Goal: Information Seeking & Learning: Learn about a topic

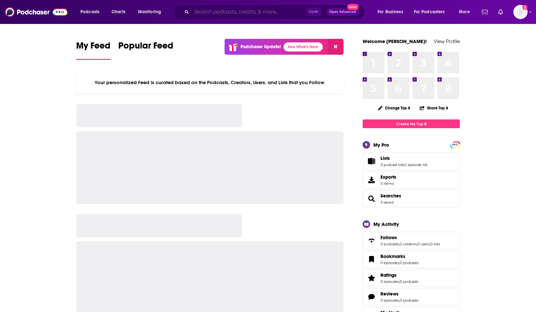
click at [207, 10] on input "Search podcasts, credits, & more..." at bounding box center [248, 12] width 114 height 10
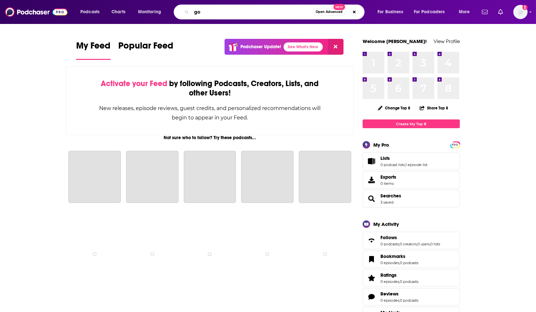
type input "g"
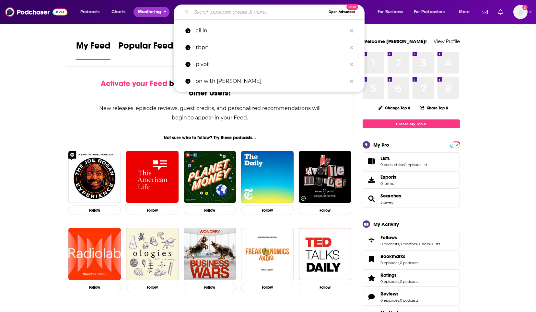
click at [159, 14] on span "Monitoring" at bounding box center [149, 11] width 23 height 9
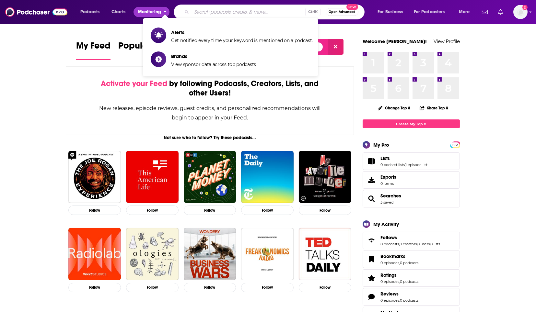
click at [159, 14] on span "Monitoring" at bounding box center [149, 11] width 23 height 9
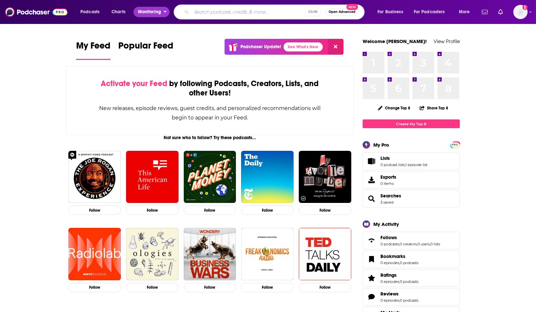
click at [159, 14] on span "Monitoring" at bounding box center [149, 11] width 23 height 9
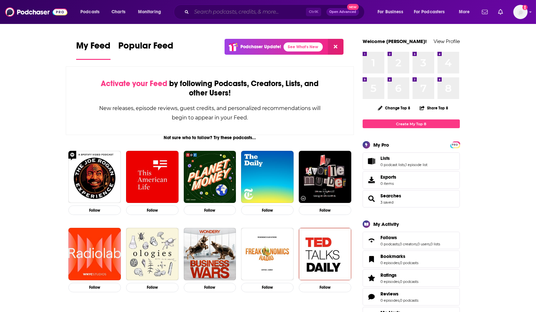
click at [224, 10] on input "Search podcasts, credits, & more..." at bounding box center [248, 12] width 114 height 10
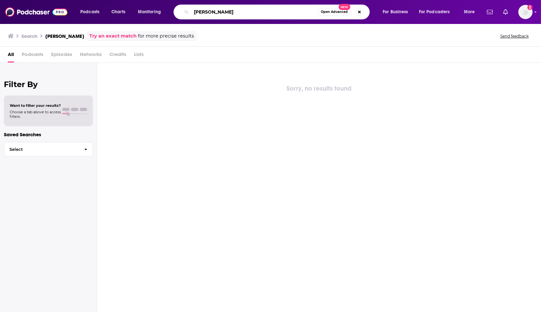
click at [233, 15] on input "[PERSON_NAME]" at bounding box center [254, 12] width 127 height 10
type input "[PERSON_NAME]"
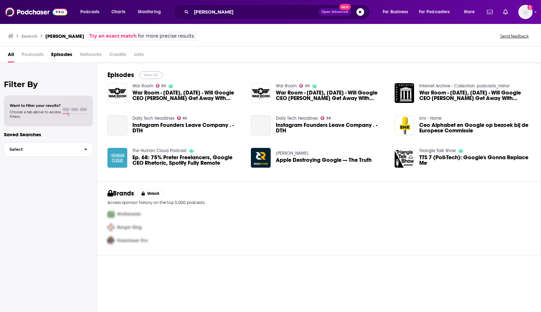
click at [156, 74] on button "View All" at bounding box center [150, 75] width 23 height 8
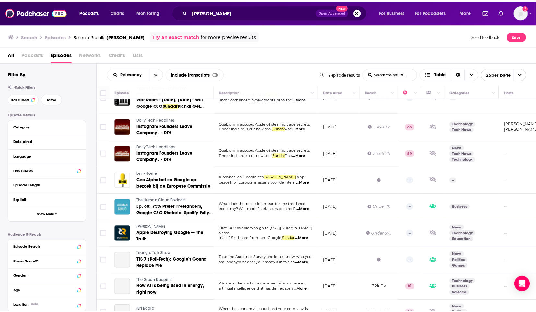
scroll to position [168, 0]
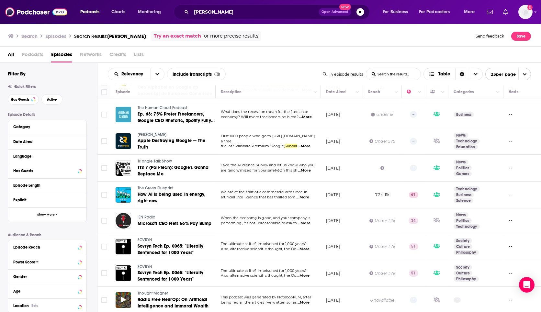
click at [126, 296] on div at bounding box center [124, 301] width 16 height 16
click at [145, 291] on span "Thought Magnet" at bounding box center [153, 293] width 30 height 5
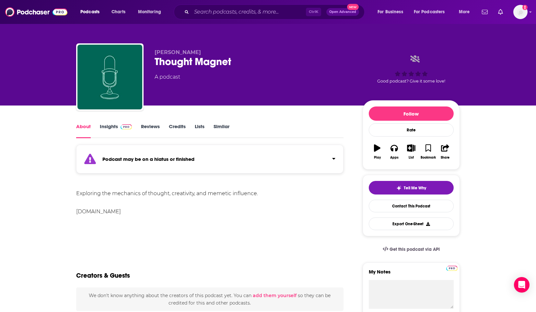
scroll to position [2, 0]
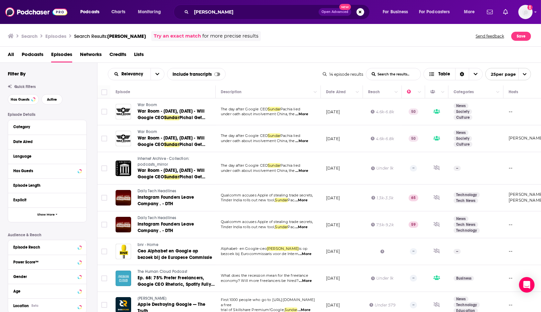
click at [12, 54] on span "All" at bounding box center [11, 55] width 6 height 13
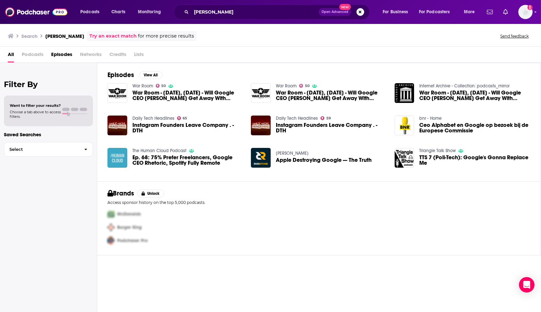
click at [337, 12] on span "Open Advanced" at bounding box center [335, 11] width 27 height 3
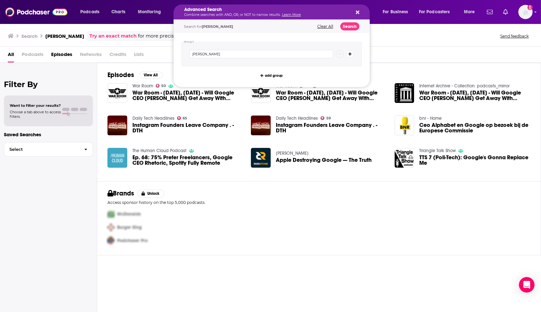
click at [333, 27] on button "Clear All" at bounding box center [326, 26] width 20 height 5
click at [360, 13] on div "Advanced Search Combine searches with AND, OR, or NOT to narrow results. Learn …" at bounding box center [272, 12] width 196 height 15
click at [415, 27] on div "Search [PERSON_NAME] Try an exact match for more precise results Send feedback" at bounding box center [270, 34] width 541 height 23
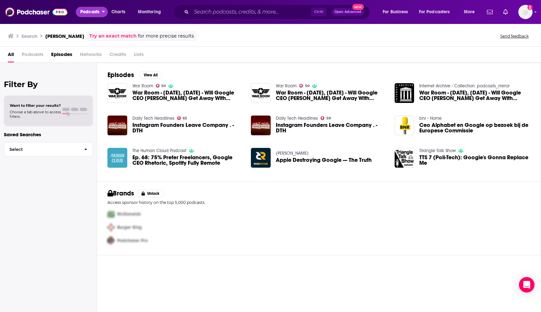
click at [95, 12] on span "Podcasts" at bounding box center [89, 11] width 19 height 9
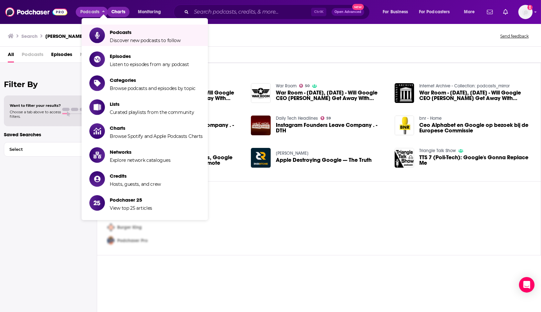
click at [122, 10] on span "Charts" at bounding box center [118, 11] width 14 height 9
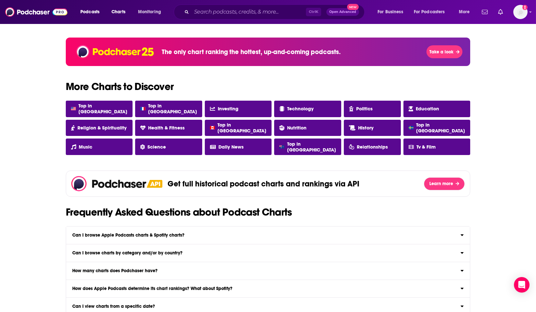
scroll to position [520, 0]
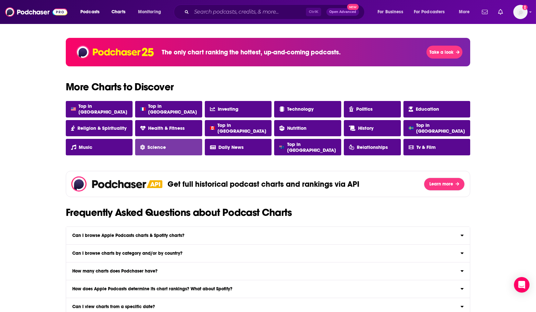
click at [166, 148] on span "Science" at bounding box center [156, 147] width 18 height 6
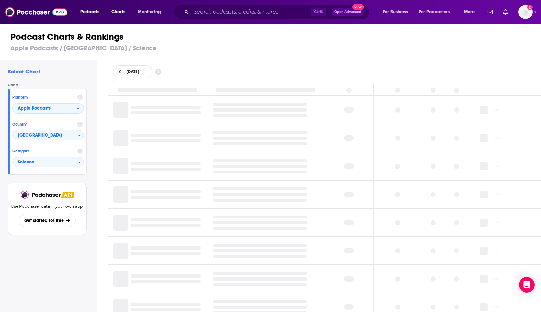
click at [65, 237] on div "Use Podchaser data in your own app. Get started for free" at bounding box center [47, 217] width 79 height 68
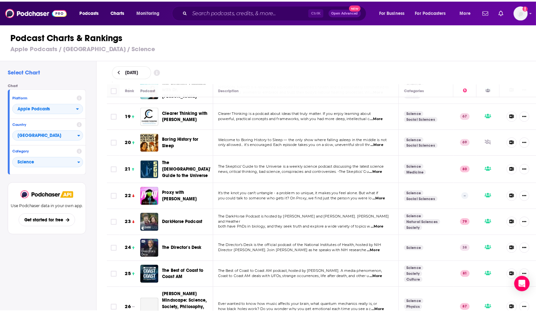
scroll to position [486, 0]
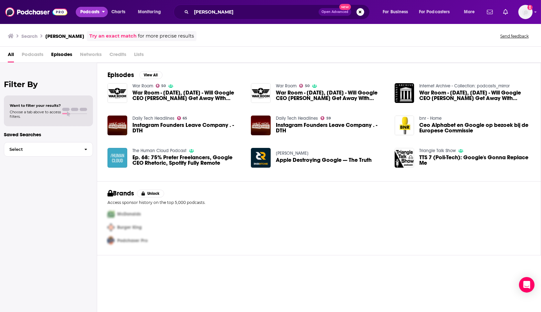
click at [94, 10] on span "Podcasts" at bounding box center [89, 11] width 19 height 9
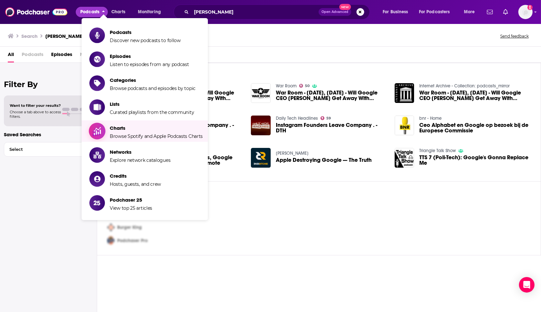
click at [117, 131] on span "Charts Browse Spotify and Apple Podcasts Charts" at bounding box center [156, 131] width 93 height 16
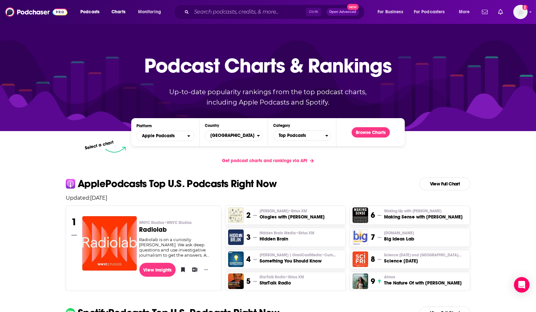
scroll to position [5, 0]
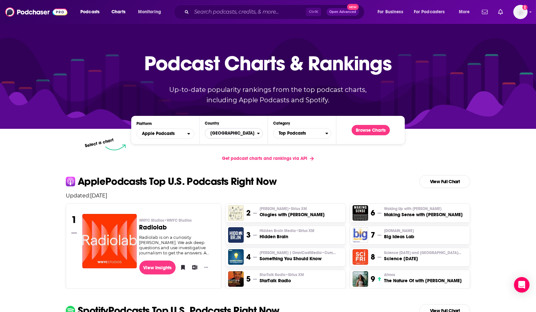
click at [245, 135] on span "[GEOGRAPHIC_DATA]" at bounding box center [231, 133] width 52 height 11
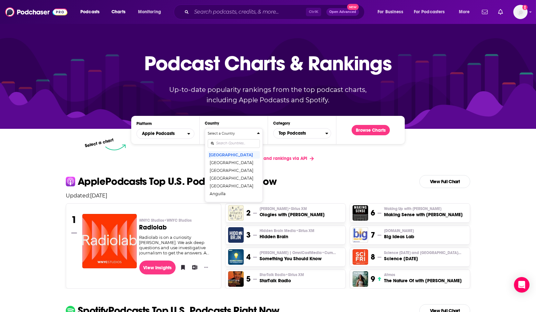
scroll to position [0, 0]
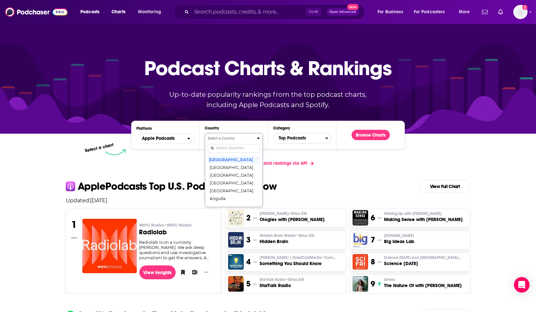
click at [300, 140] on span "Top Podcasts" at bounding box center [299, 138] width 52 height 11
click at [257, 137] on icon "Countries" at bounding box center [258, 138] width 3 height 5
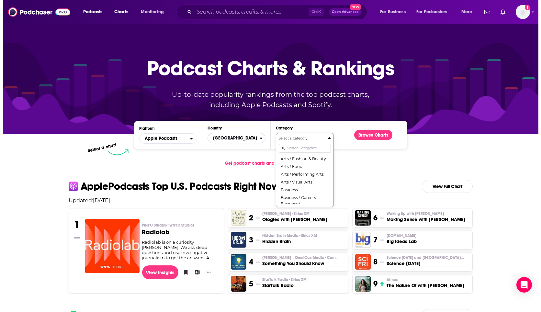
scroll to position [30, 0]
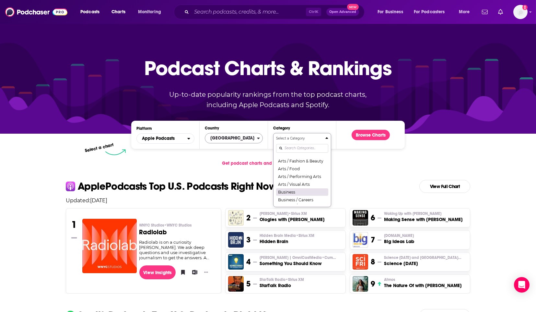
click at [288, 190] on button "Business" at bounding box center [302, 192] width 52 height 8
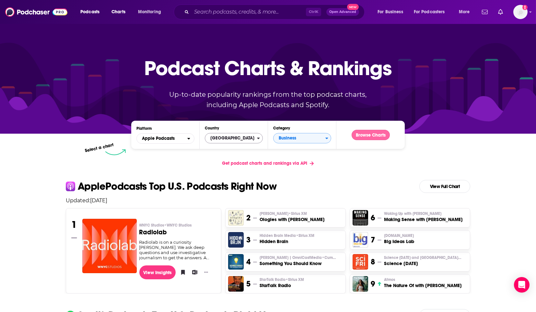
click at [375, 135] on button "Browse Charts" at bounding box center [371, 135] width 38 height 10
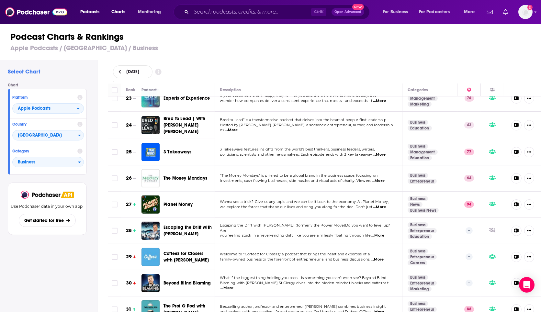
scroll to position [608, 0]
